Goal: Entertainment & Leisure: Consume media (video, audio)

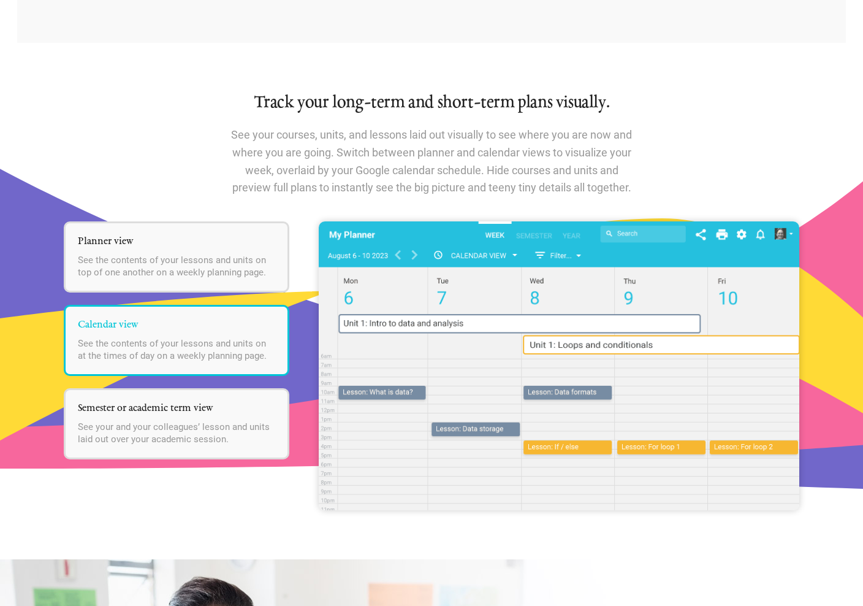
scroll to position [1427, 0]
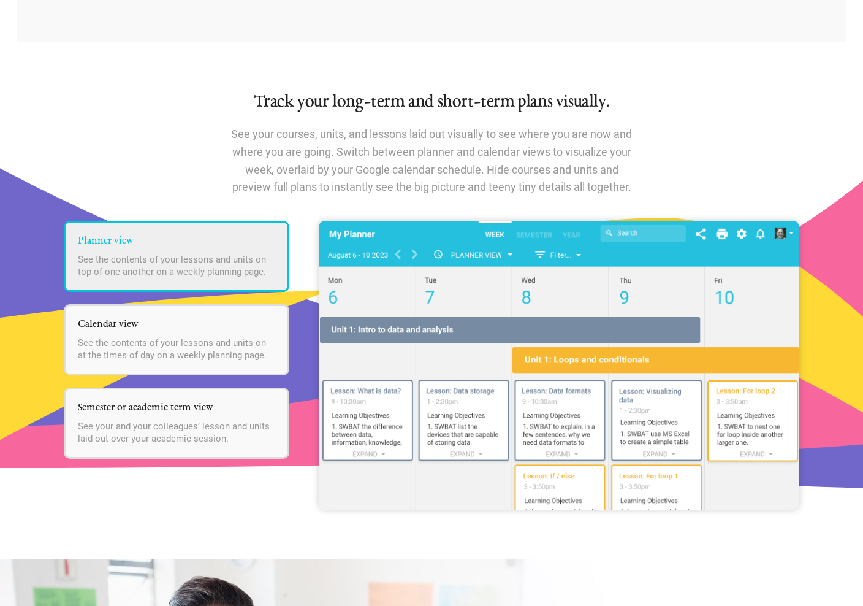
click at [236, 252] on li "Planner view See the contents of your lessons and units on top of one another o…" at bounding box center [177, 256] width 226 height 71
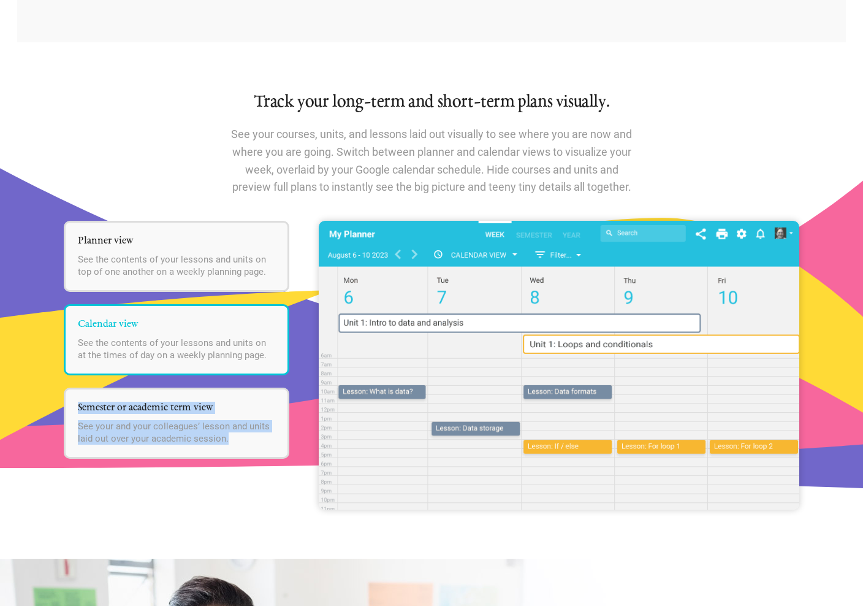
drag, startPoint x: 226, startPoint y: 361, endPoint x: 363, endPoint y: 329, distance: 141.1
click at [363, 329] on div "Planner view See the contents of your lessons and units on top of one another o…" at bounding box center [432, 365] width 736 height 288
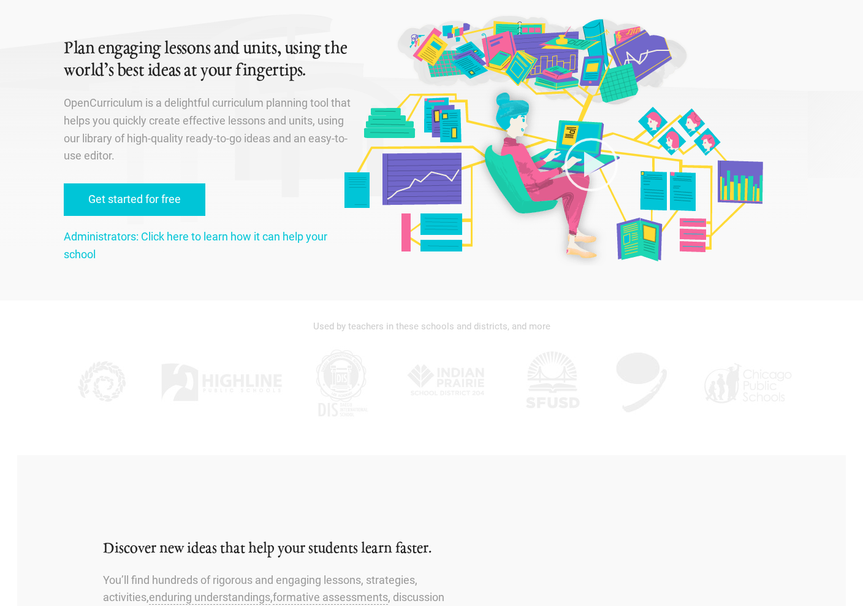
scroll to position [0, 0]
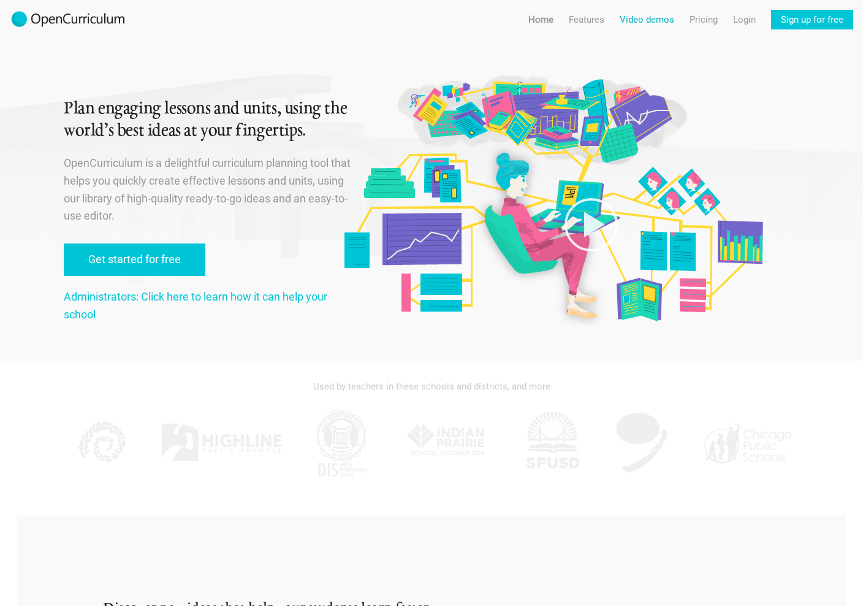
click at [630, 18] on link "Video demos" at bounding box center [647, 20] width 55 height 20
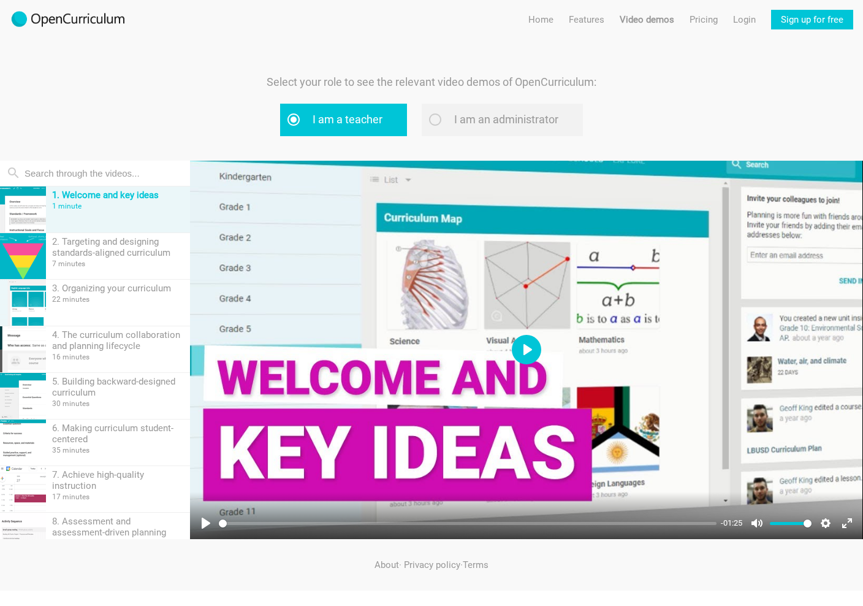
click at [525, 348] on button "Play" at bounding box center [526, 349] width 29 height 29
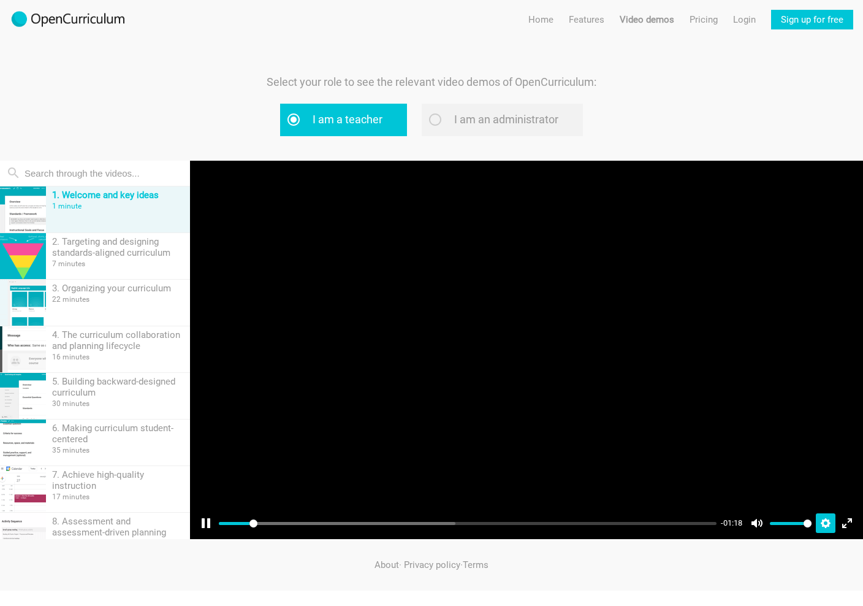
click at [820, 526] on button "Settings" at bounding box center [826, 523] width 20 height 20
click at [825, 490] on button "Speed Normal" at bounding box center [790, 493] width 86 height 19
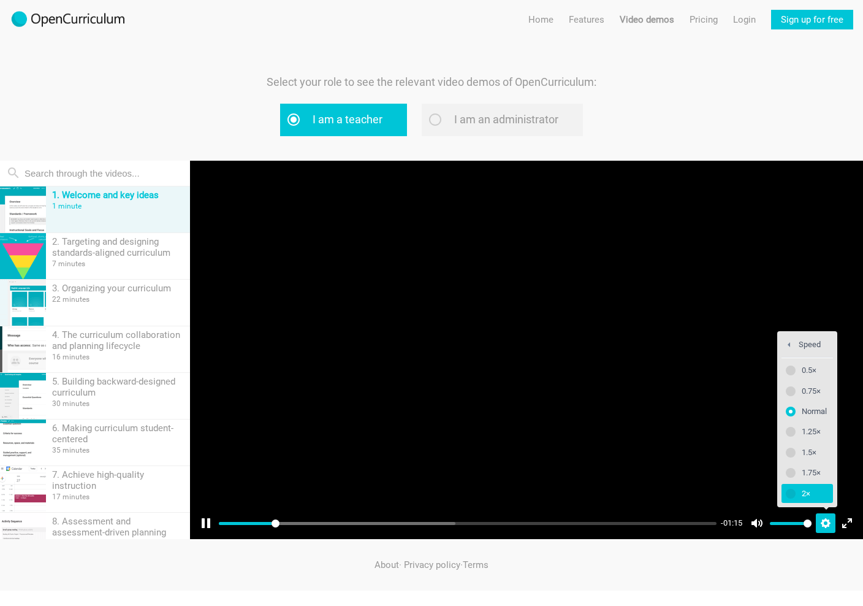
click at [822, 490] on span "2×" at bounding box center [814, 493] width 25 height 13
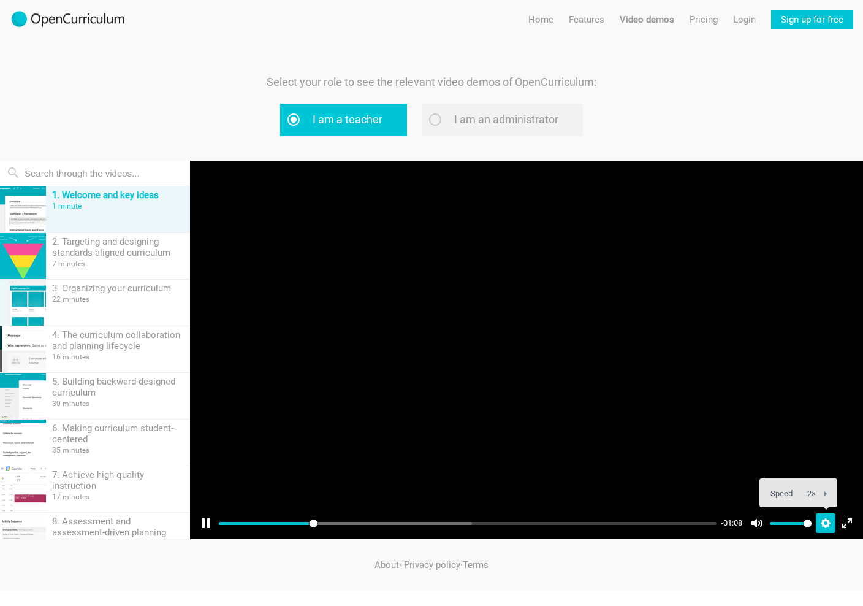
click at [582, 403] on div at bounding box center [526, 350] width 673 height 379
type input "18.61"
click at [520, 345] on button "Play" at bounding box center [526, 349] width 29 height 29
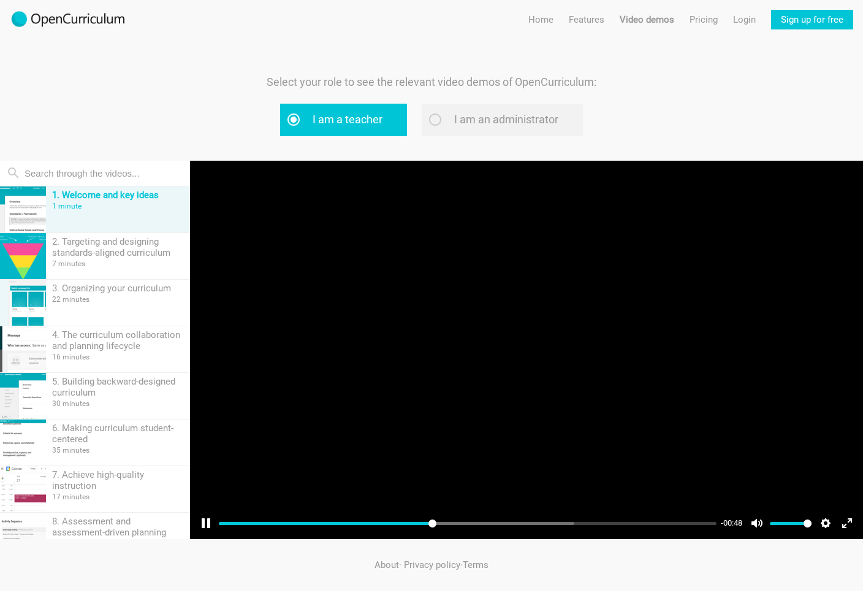
click at [537, 304] on div at bounding box center [526, 350] width 673 height 379
click at [525, 359] on button "Play" at bounding box center [526, 349] width 29 height 29
click at [500, 522] on input "Seek" at bounding box center [468, 523] width 498 height 12
click at [520, 524] on input "Seek" at bounding box center [468, 523] width 498 height 12
click at [543, 524] on input "Seek" at bounding box center [468, 523] width 498 height 12
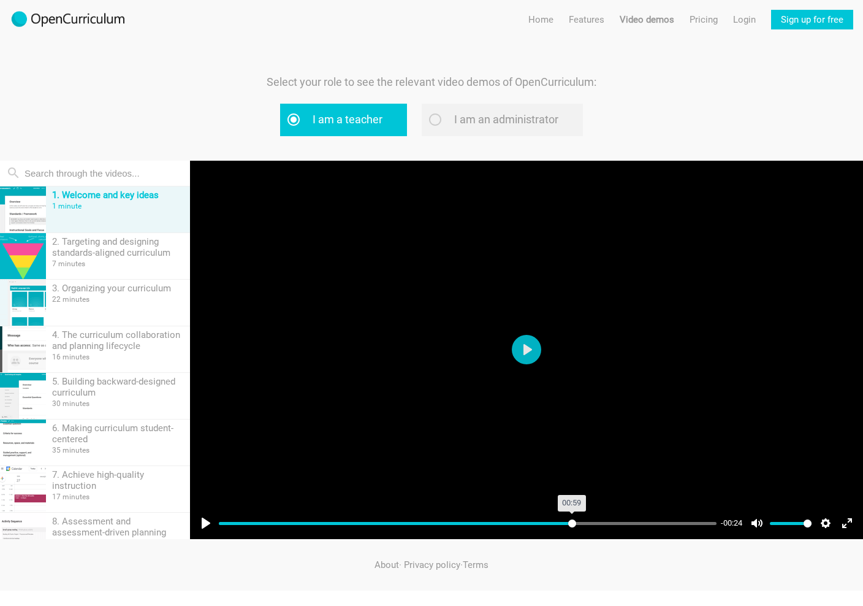
click at [571, 524] on input "Seek" at bounding box center [468, 523] width 498 height 12
click at [596, 525] on input "Seek" at bounding box center [468, 523] width 498 height 12
click at [626, 525] on input "Seek" at bounding box center [468, 523] width 498 height 12
click at [619, 525] on input "Seek" at bounding box center [468, 523] width 498 height 12
click at [614, 525] on input "Seek" at bounding box center [468, 523] width 498 height 12
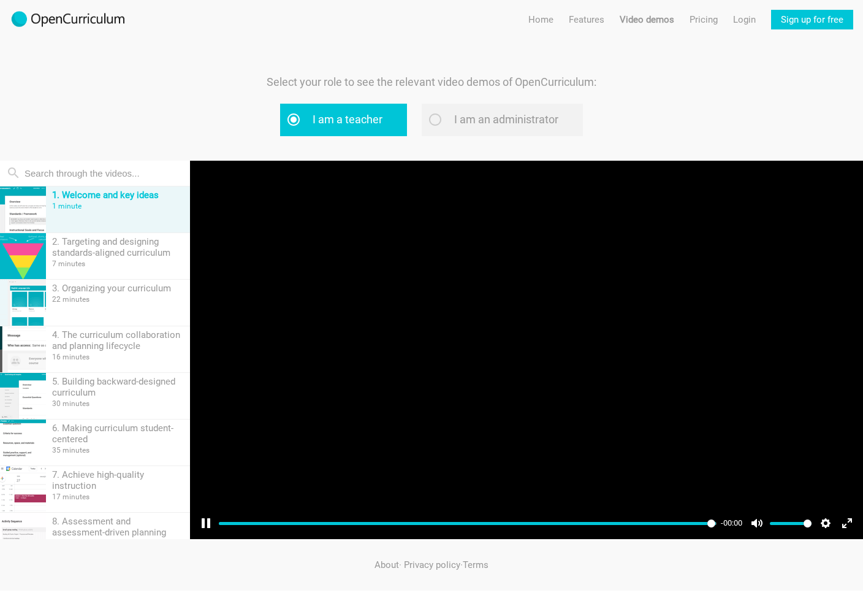
type input "99.92"
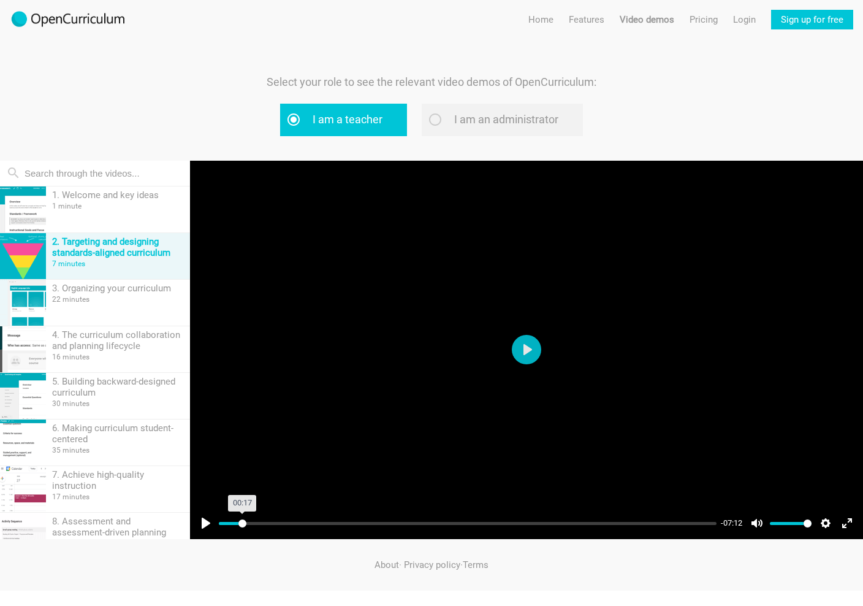
click at [242, 522] on input "Seek" at bounding box center [468, 523] width 498 height 12
click at [250, 519] on input "Seek" at bounding box center [468, 523] width 498 height 12
click at [261, 523] on input "Seek" at bounding box center [468, 523] width 498 height 12
click at [273, 521] on input "Seek" at bounding box center [468, 523] width 498 height 12
click at [441, 524] on input "Seek" at bounding box center [468, 523] width 498 height 12
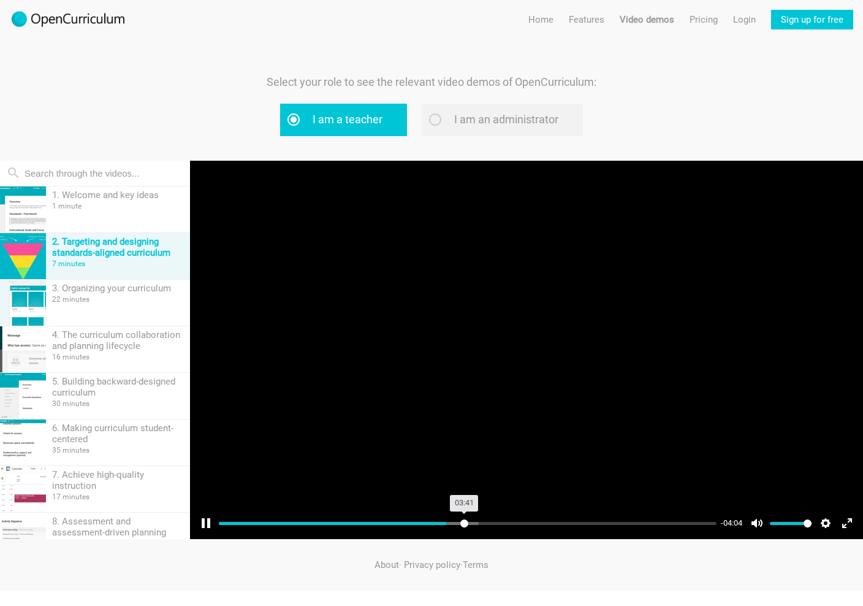
click at [464, 521] on input "Seek" at bounding box center [468, 523] width 498 height 12
type input "85.04"
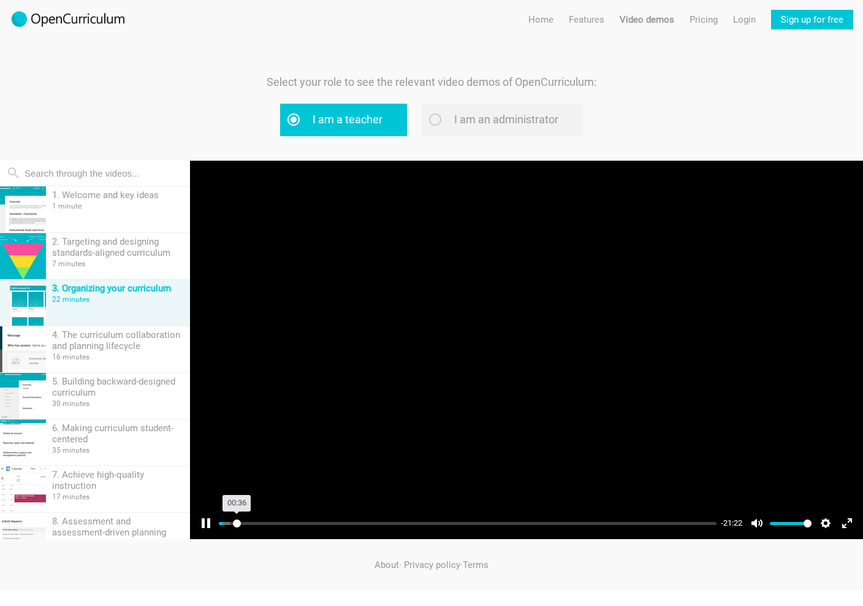
click at [237, 522] on input "Seek" at bounding box center [468, 523] width 498 height 12
type input "17.09"
